Goal: Task Accomplishment & Management: Use online tool/utility

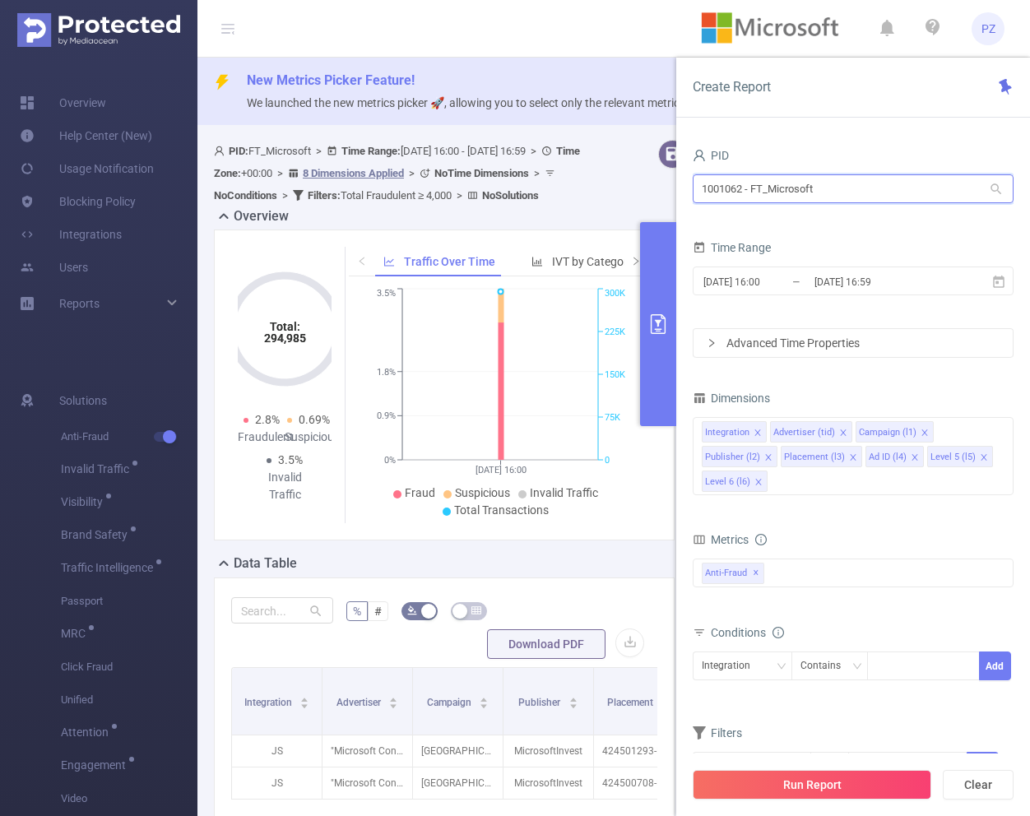
click at [853, 195] on input "1001062 - FT_Microsoft" at bounding box center [853, 188] width 321 height 29
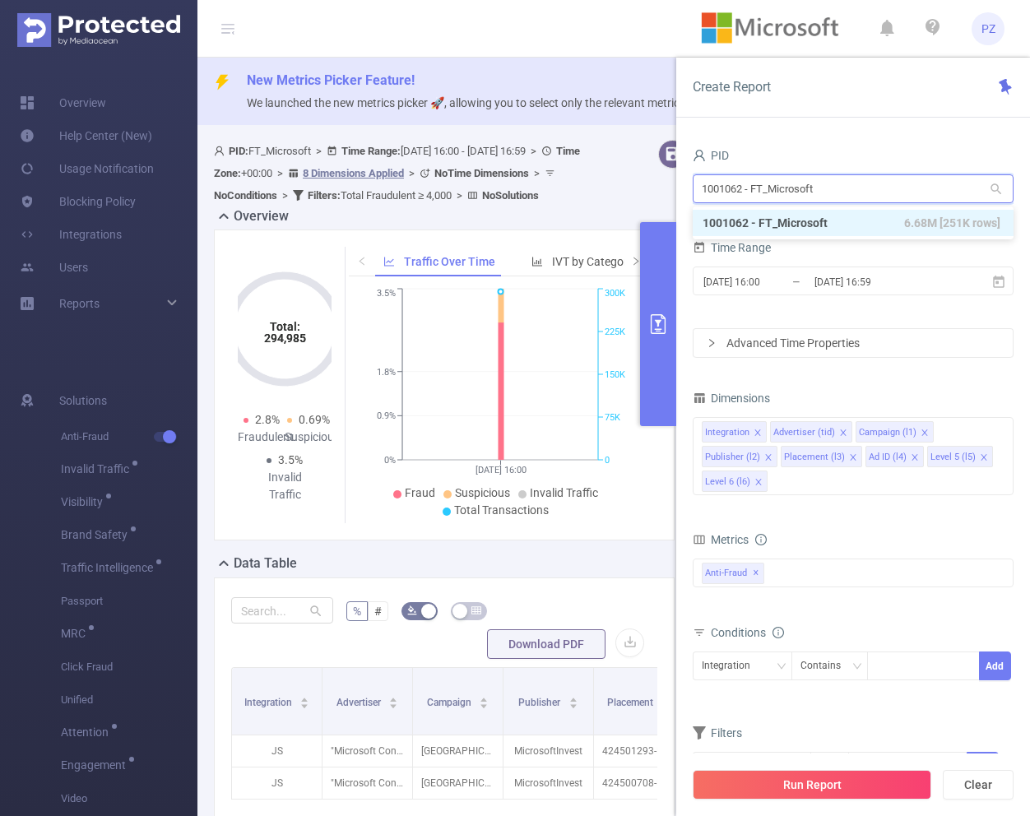
click at [853, 195] on input "1001062 - FT_Microsoft" at bounding box center [853, 188] width 321 height 29
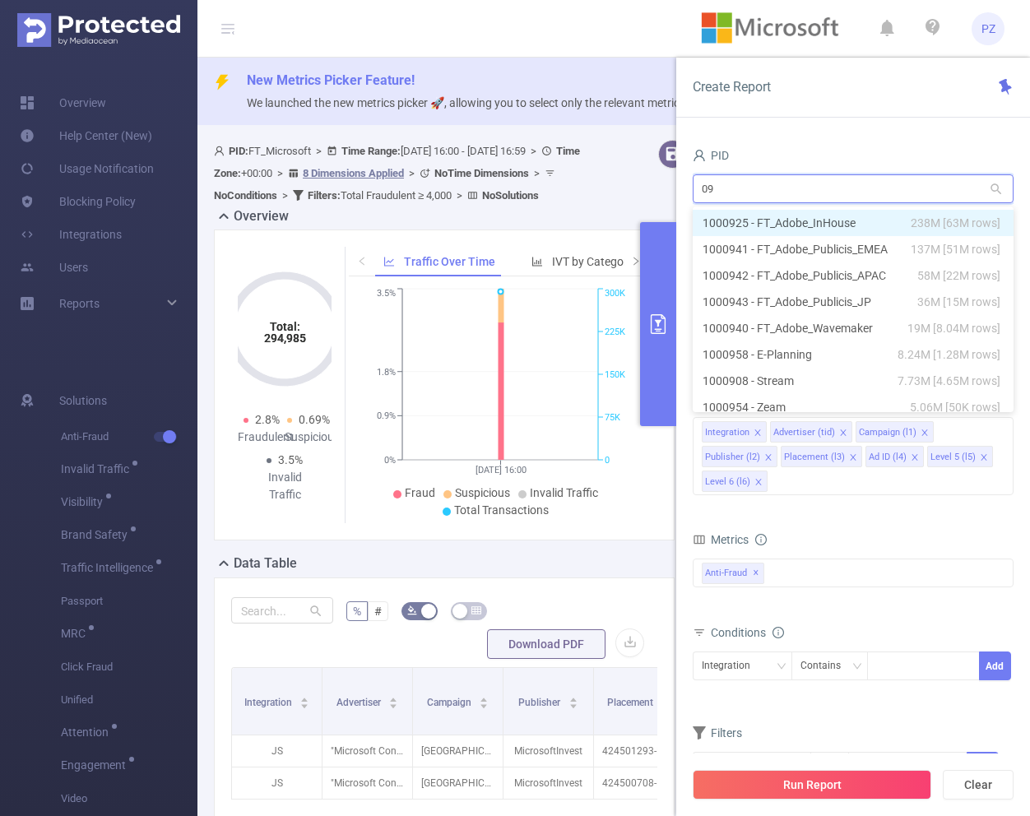
type input "099"
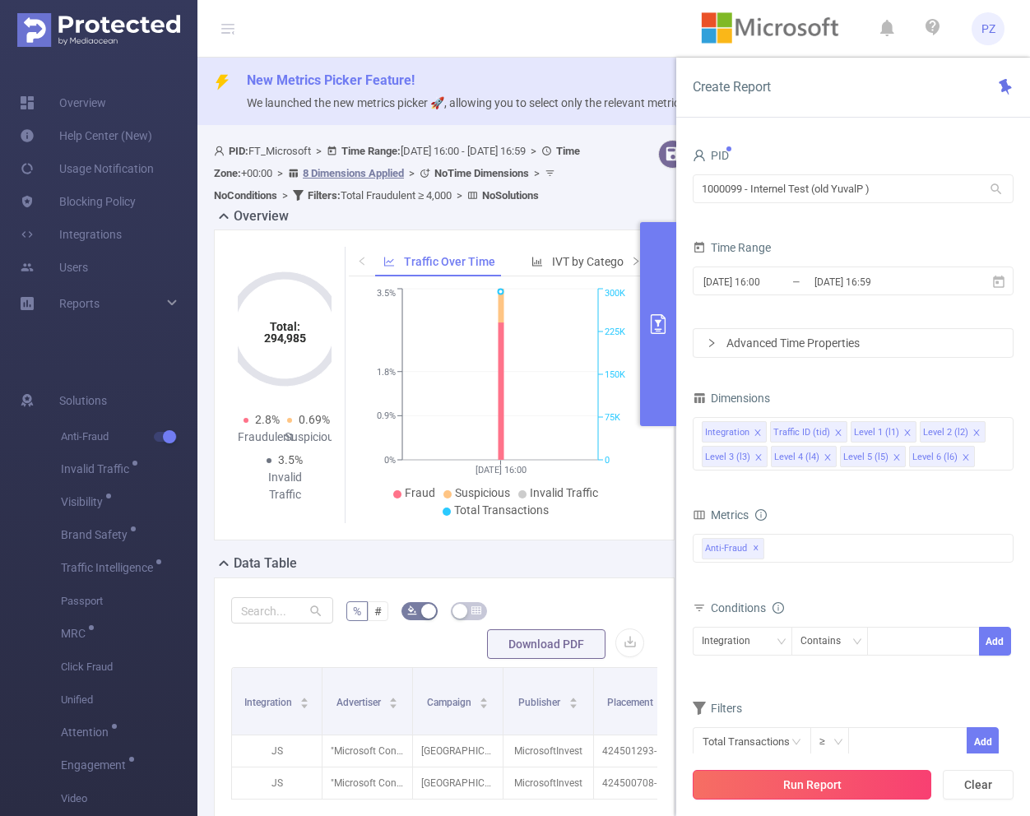
click at [789, 788] on button "Run Report" at bounding box center [812, 785] width 239 height 30
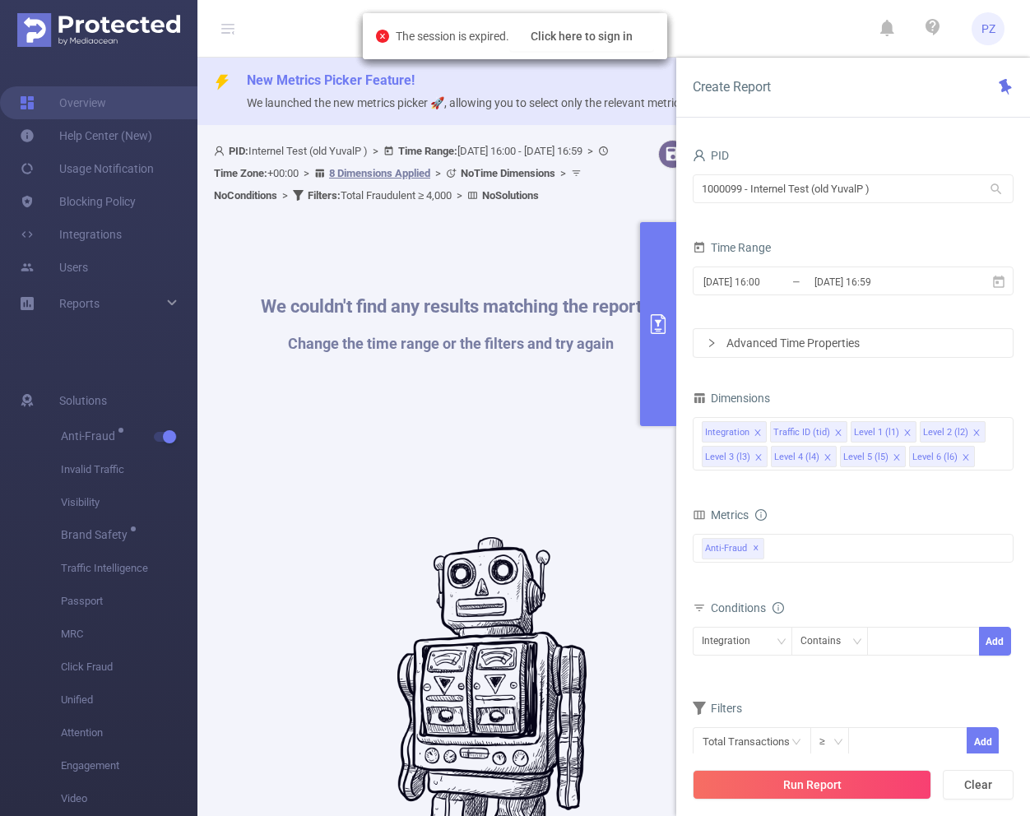
click at [612, 55] on div "The session is expired. Click here to sign in" at bounding box center [515, 36] width 305 height 46
click at [609, 43] on button "Click here to sign in" at bounding box center [581, 36] width 145 height 30
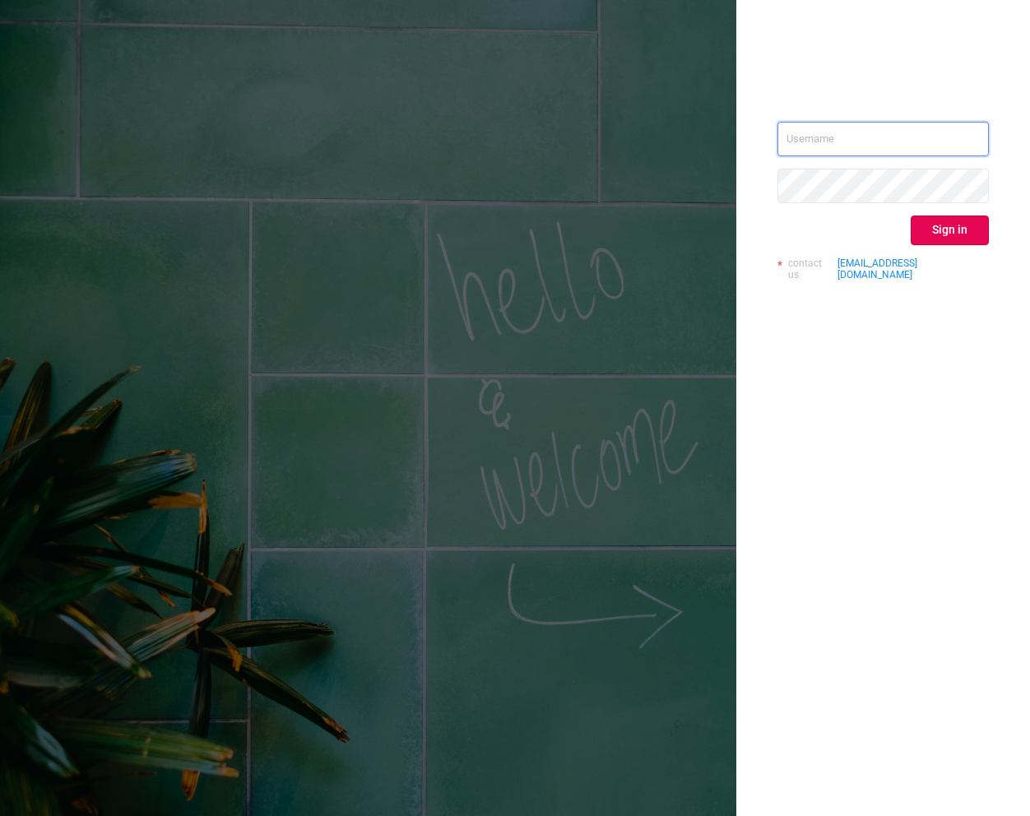
click at [909, 128] on input "text" at bounding box center [884, 139] width 212 height 35
type input "[EMAIL_ADDRESS][DOMAIN_NAME]"
click at [959, 230] on button "Sign in" at bounding box center [950, 231] width 78 height 30
